Goal: Communication & Community: Answer question/provide support

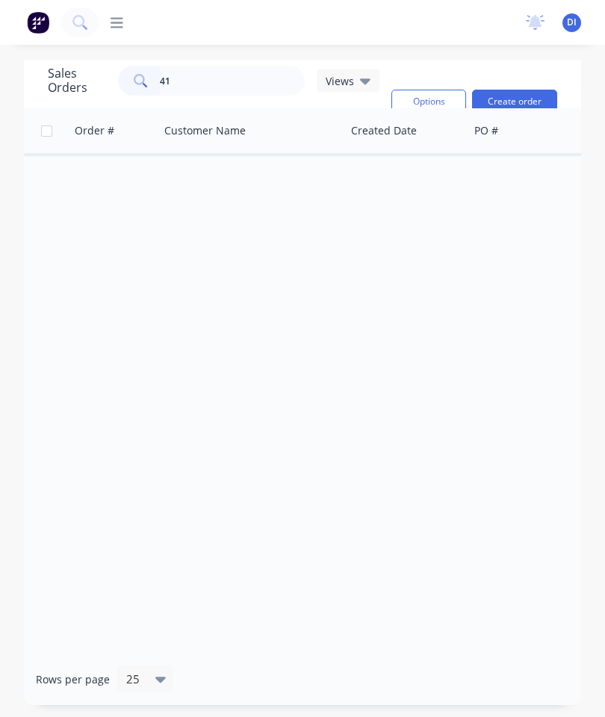
type input "4"
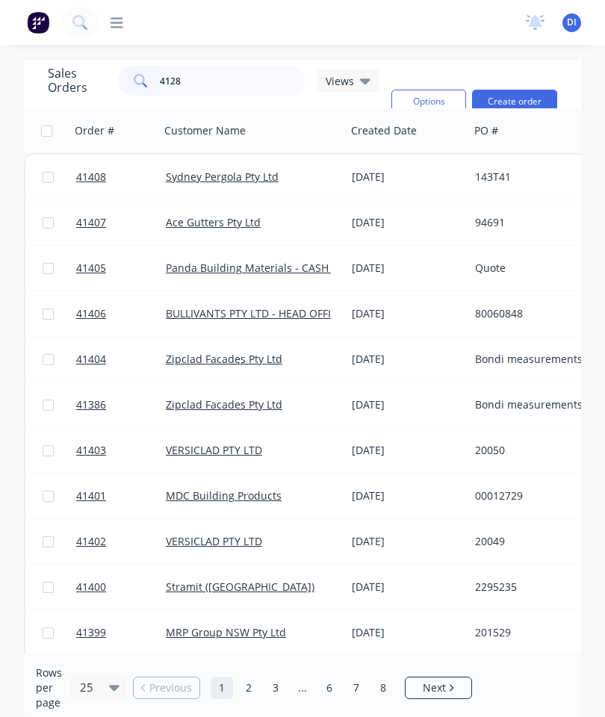
type input "41280"
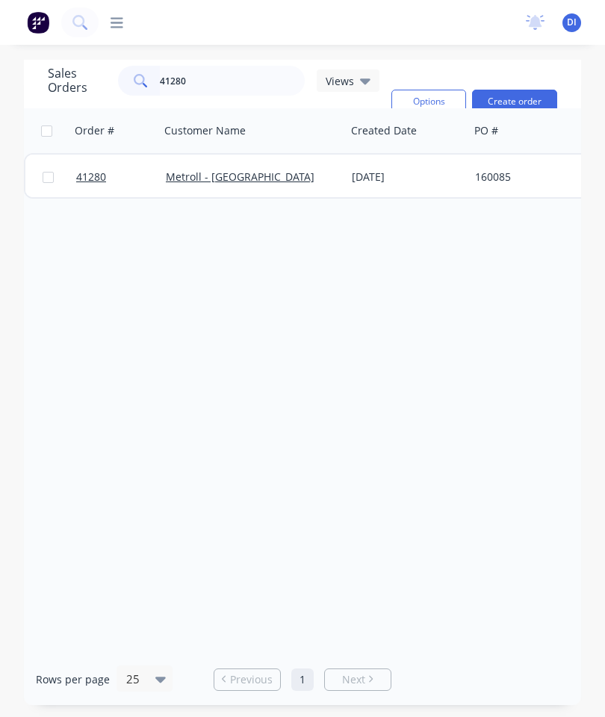
click at [92, 180] on span "41280" at bounding box center [91, 177] width 30 height 15
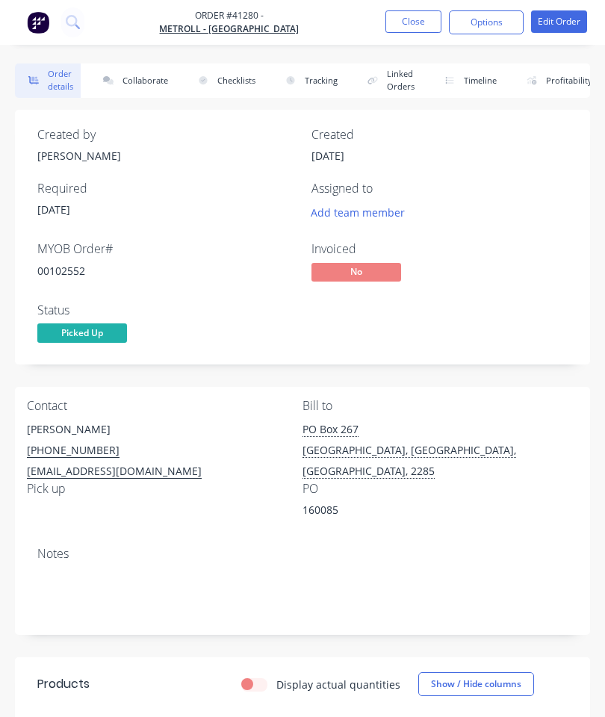
click at [136, 75] on button "Collaborate" at bounding box center [133, 80] width 86 height 34
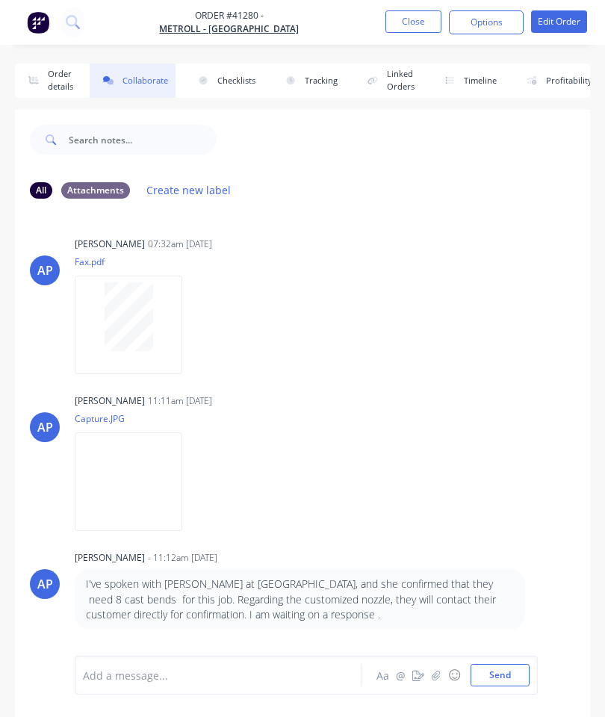
click at [430, 675] on button "button" at bounding box center [436, 675] width 18 height 18
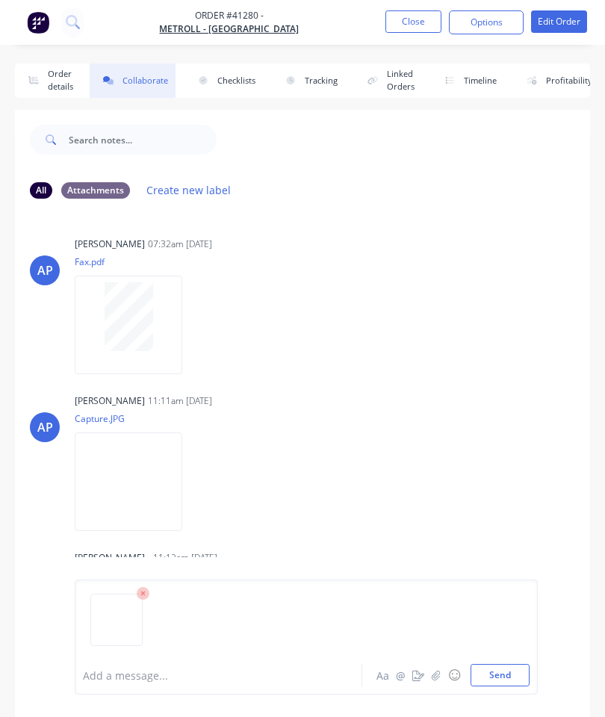
click at [506, 672] on button "Send" at bounding box center [500, 675] width 59 height 22
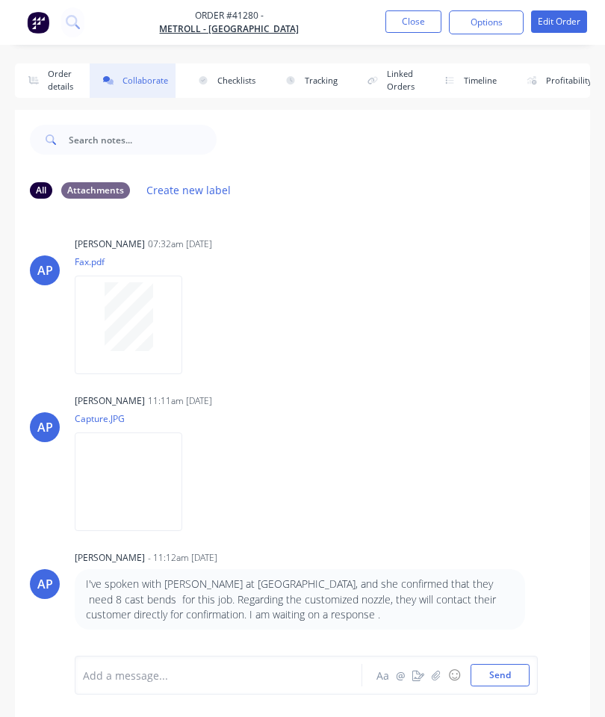
scroll to position [108, 0]
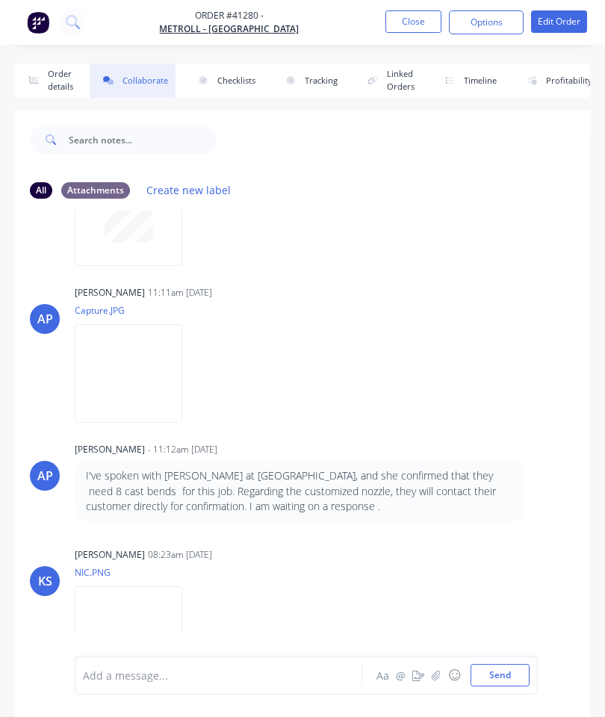
click at [423, 19] on button "Close" at bounding box center [413, 21] width 56 height 22
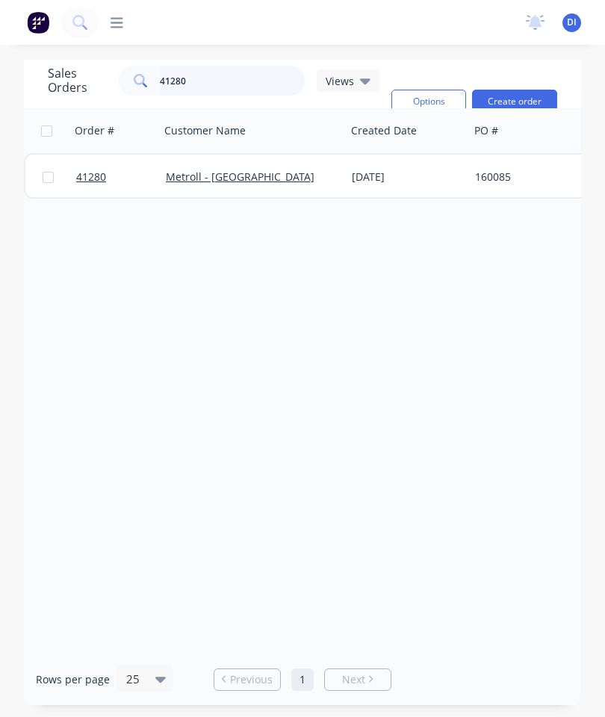
click at [223, 84] on input "41280" at bounding box center [233, 81] width 146 height 30
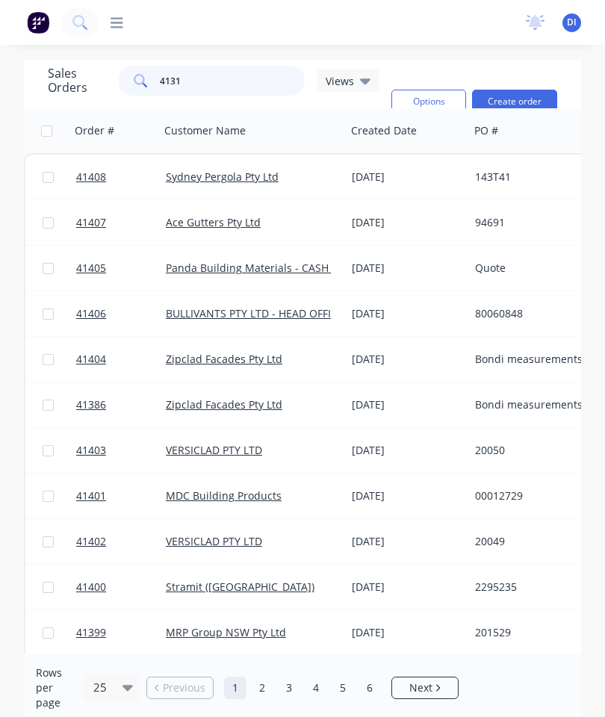
type input "41310"
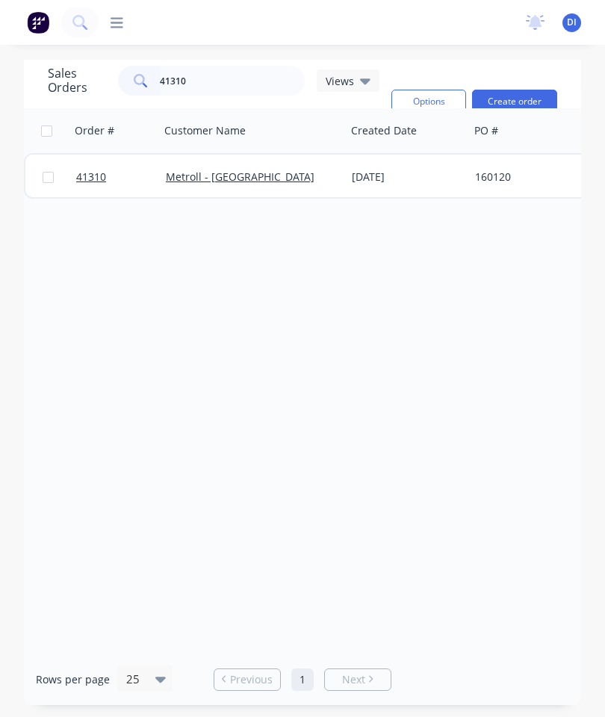
click at [93, 170] on link "41310" at bounding box center [121, 177] width 90 height 45
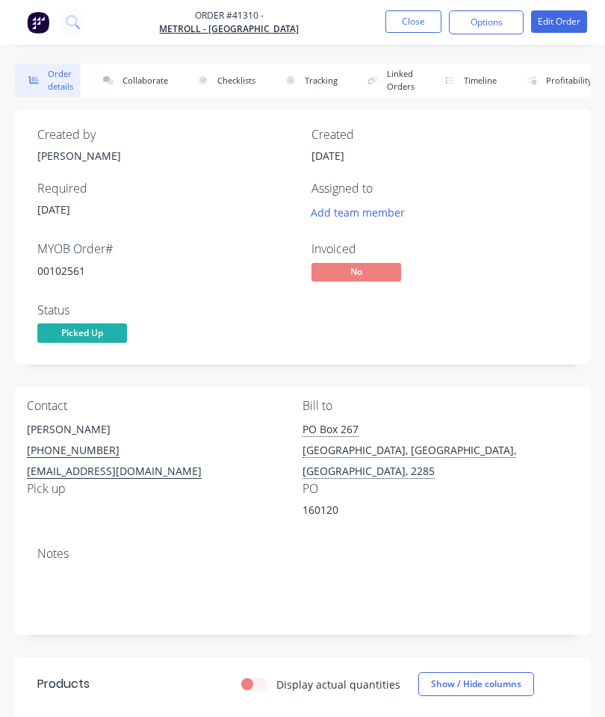
click at [143, 85] on button "Collaborate" at bounding box center [133, 80] width 86 height 34
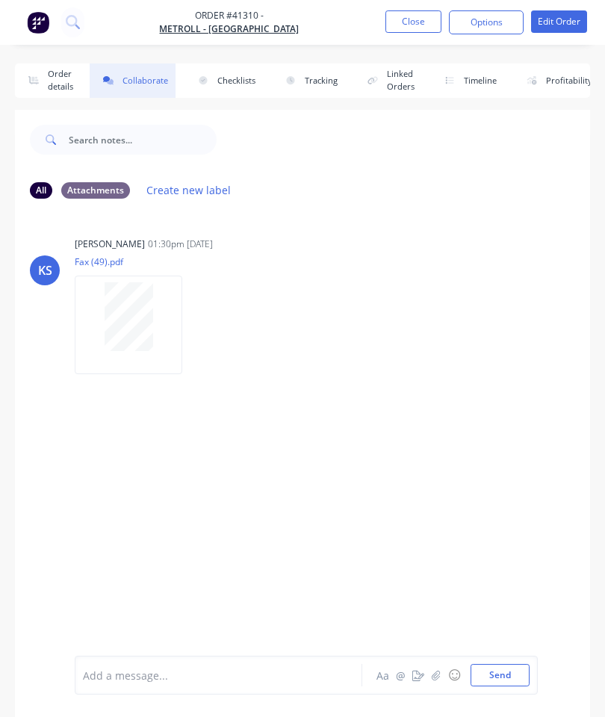
click at [428, 674] on button "button" at bounding box center [436, 675] width 18 height 18
click at [498, 672] on button "Send" at bounding box center [500, 675] width 59 height 22
click at [411, 25] on button "Close" at bounding box center [413, 21] width 56 height 22
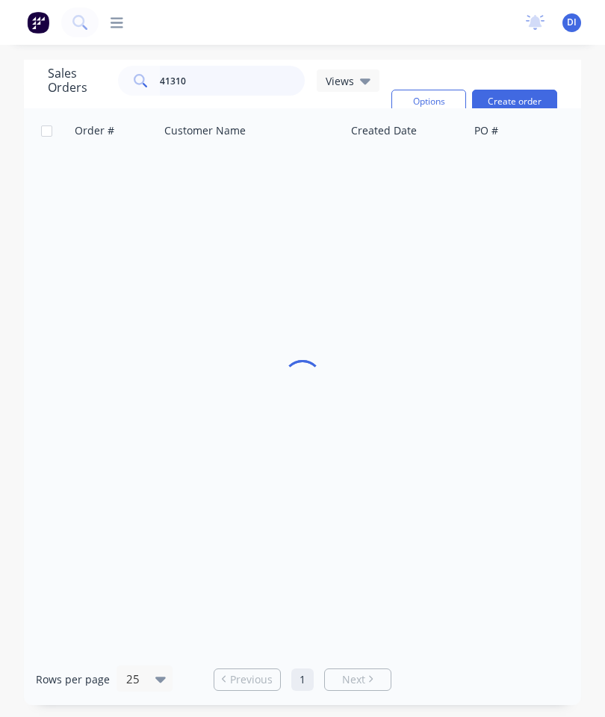
click at [237, 93] on input "41310" at bounding box center [233, 81] width 146 height 30
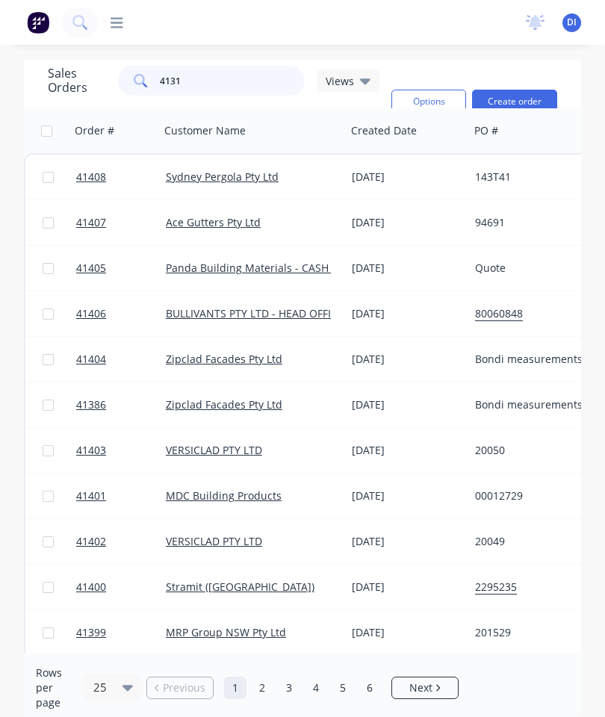
type input "41312"
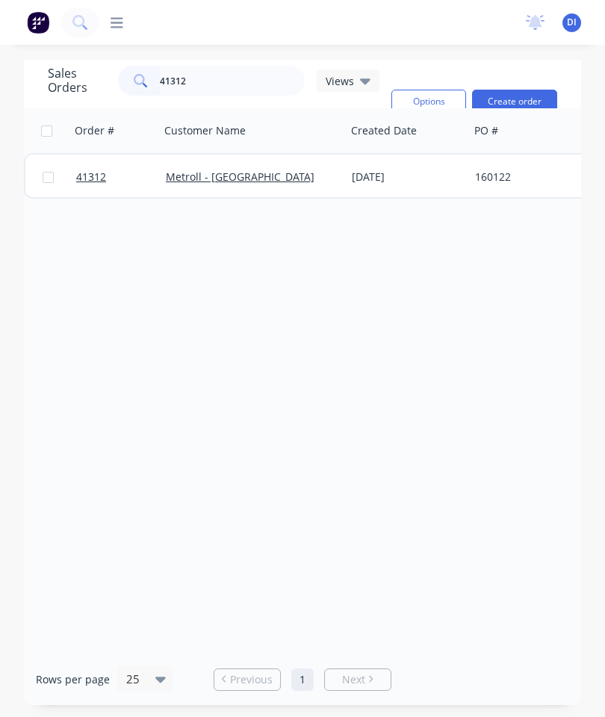
click at [90, 170] on link "41312" at bounding box center [121, 177] width 90 height 45
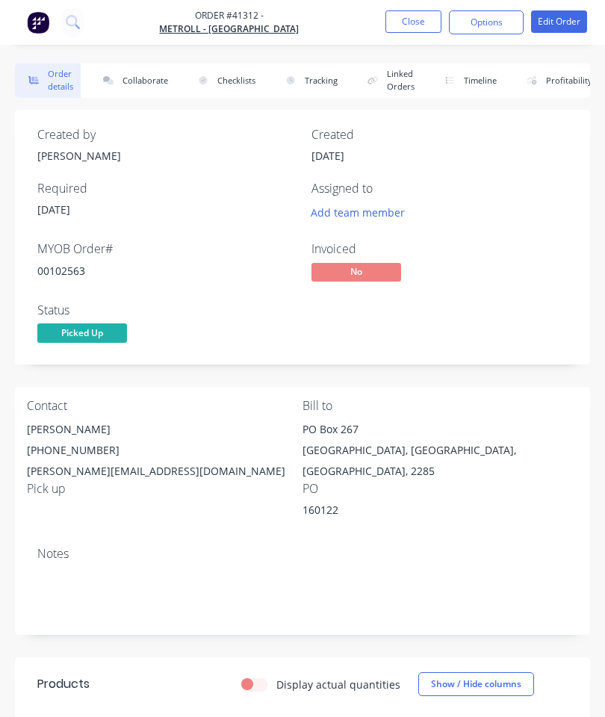
click at [146, 77] on button "Collaborate" at bounding box center [133, 80] width 86 height 34
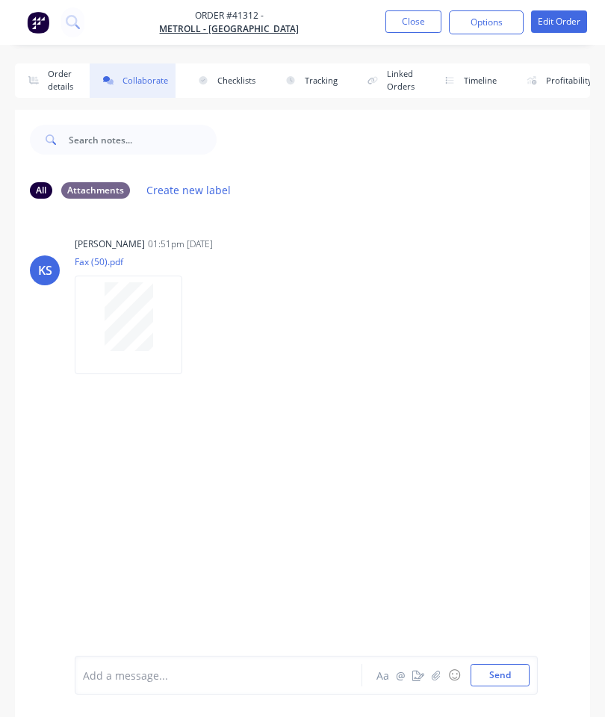
click at [440, 667] on button "button" at bounding box center [436, 675] width 18 height 18
click at [498, 671] on button "Send" at bounding box center [500, 675] width 59 height 22
click at [412, 24] on button "Close" at bounding box center [413, 21] width 56 height 22
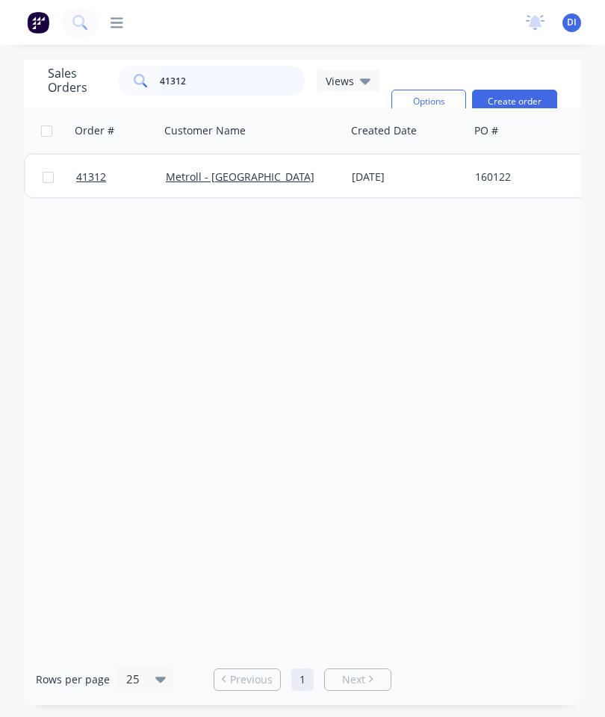
click at [219, 72] on input "41312" at bounding box center [233, 81] width 146 height 30
click at [242, 81] on input "41312" at bounding box center [233, 81] width 146 height 30
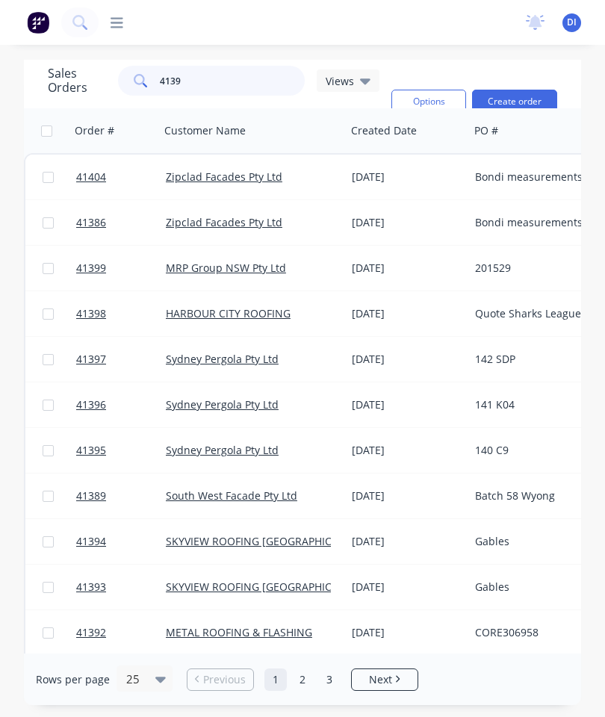
type input "41391"
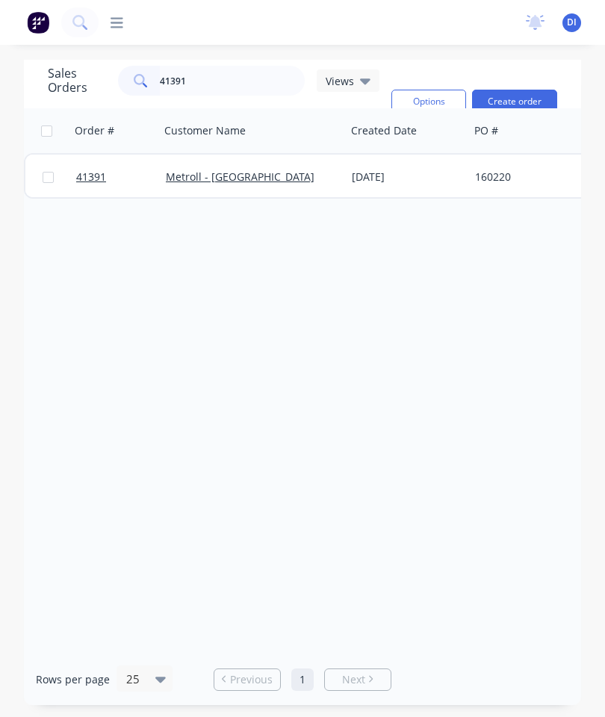
click at [90, 174] on span "41391" at bounding box center [91, 177] width 30 height 15
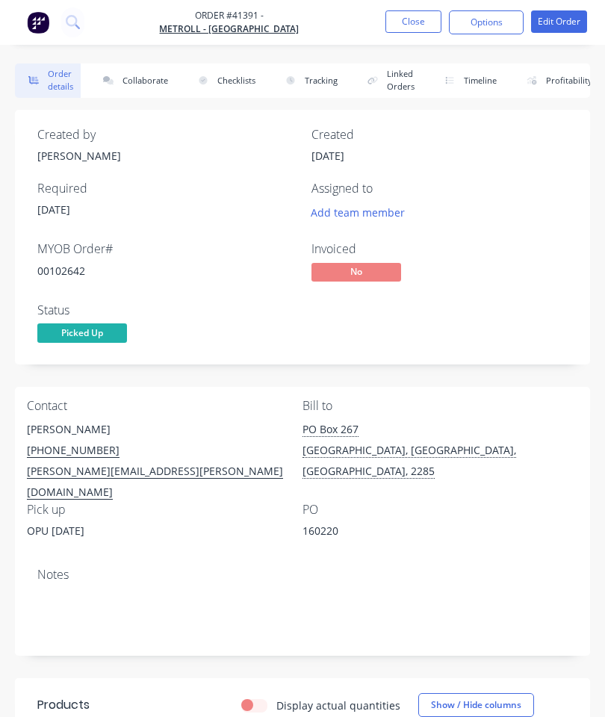
click at [128, 73] on button "Collaborate" at bounding box center [133, 80] width 86 height 34
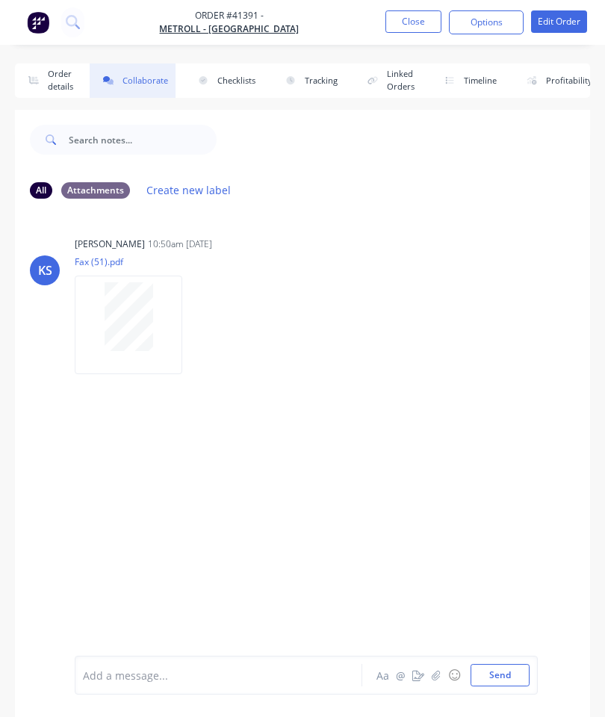
click at [439, 675] on icon "button" at bounding box center [436, 675] width 8 height 10
click at [508, 669] on button "Send" at bounding box center [500, 675] width 59 height 22
click at [418, 27] on button "Close" at bounding box center [413, 21] width 56 height 22
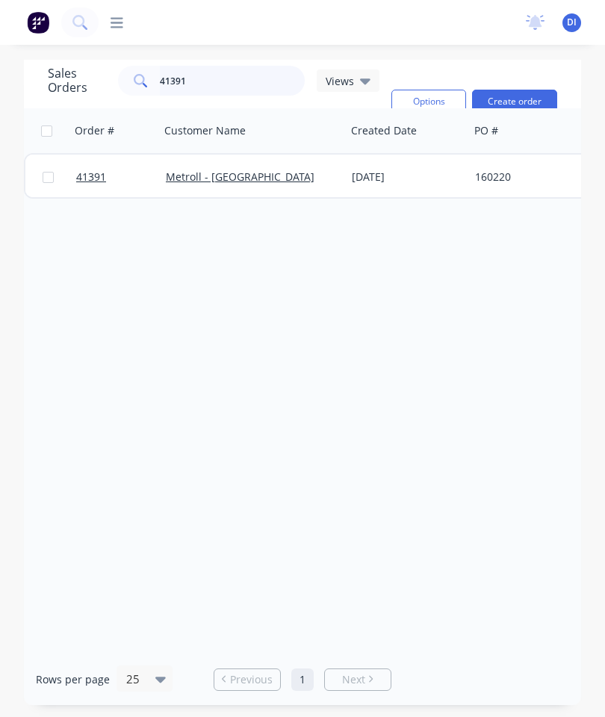
click at [253, 81] on input "41391" at bounding box center [233, 81] width 146 height 30
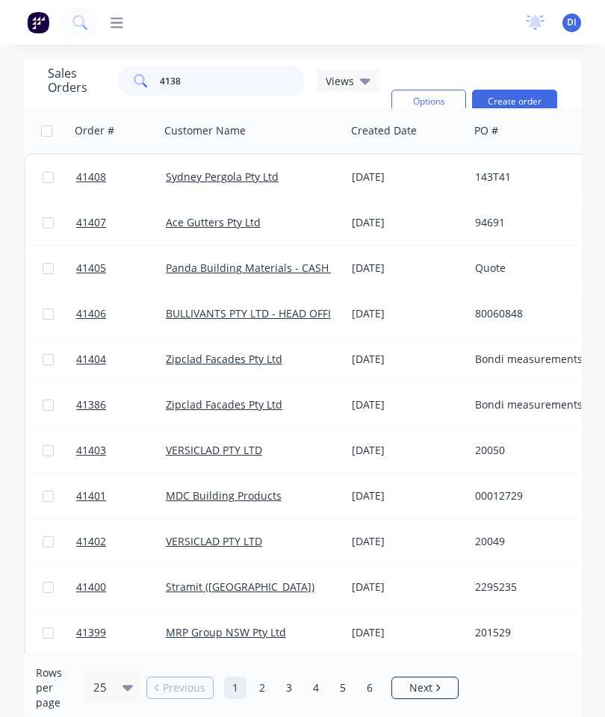
type input "41389"
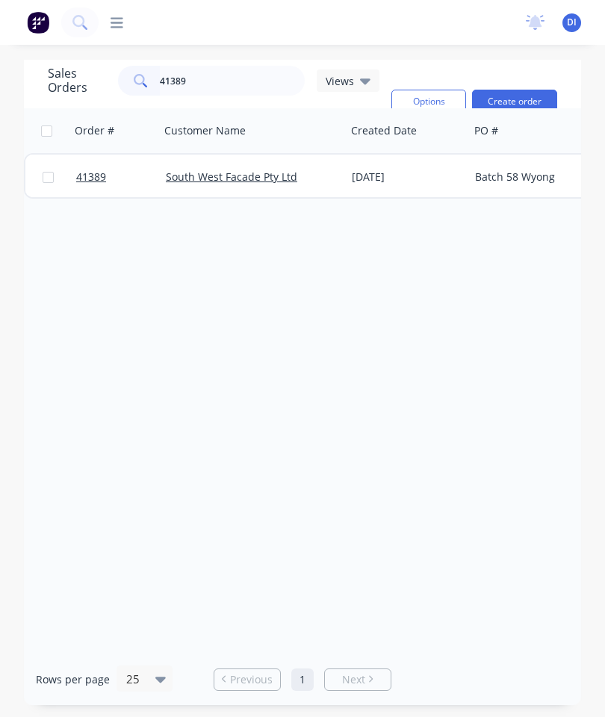
click at [96, 172] on span "41389" at bounding box center [91, 177] width 30 height 15
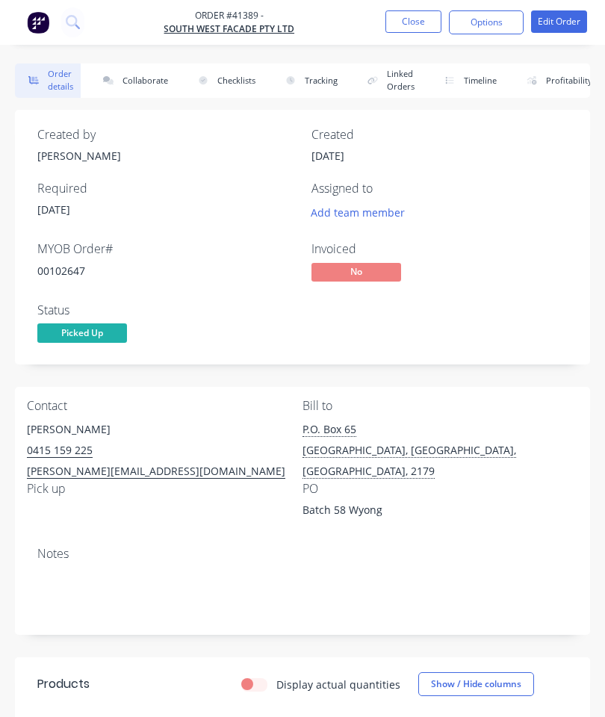
click at [145, 77] on button "Collaborate" at bounding box center [133, 80] width 86 height 34
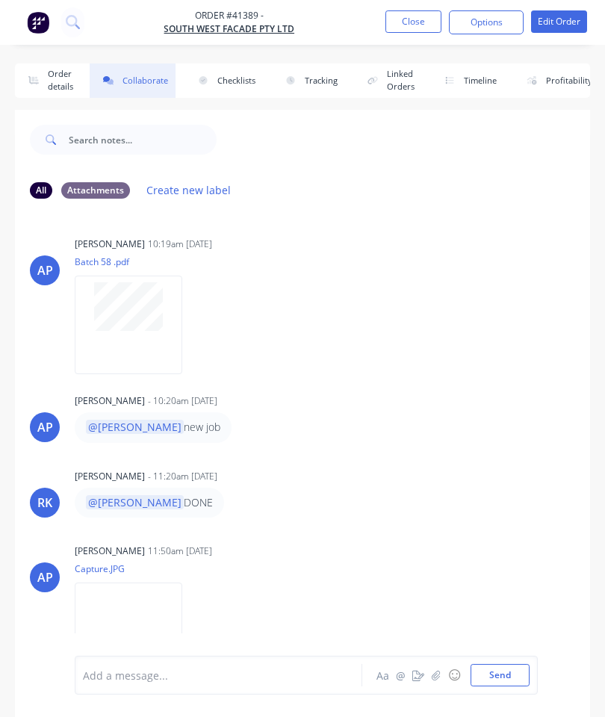
click at [437, 675] on icon "button" at bounding box center [436, 675] width 9 height 10
click at [505, 678] on button "Send" at bounding box center [500, 675] width 59 height 22
